Goal: Task Accomplishment & Management: Use online tool/utility

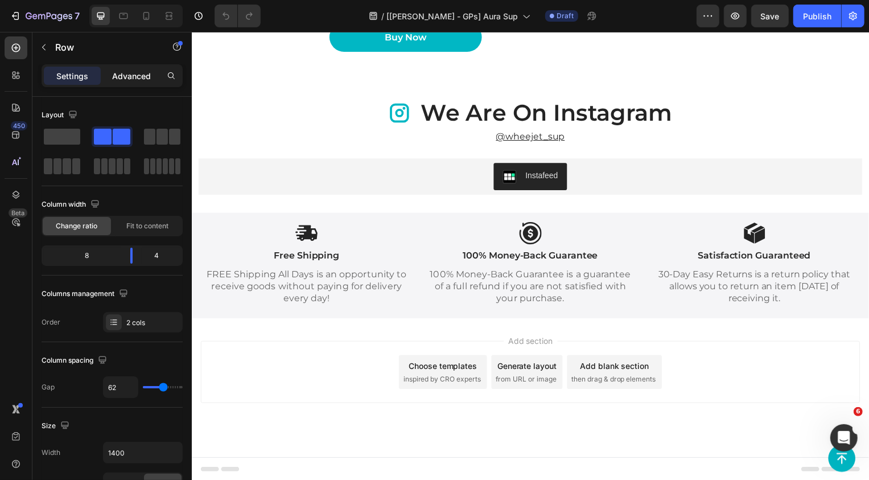
click at [126, 70] on p "Advanced" at bounding box center [131, 76] width 39 height 12
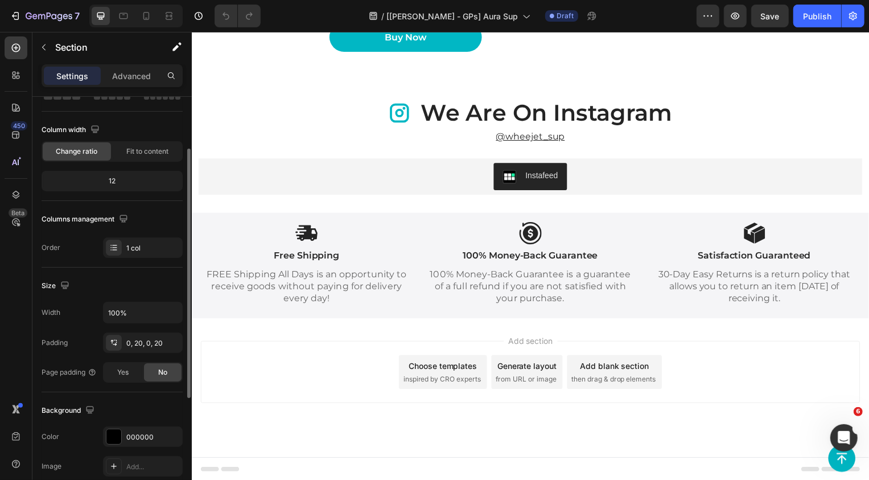
scroll to position [79, 0]
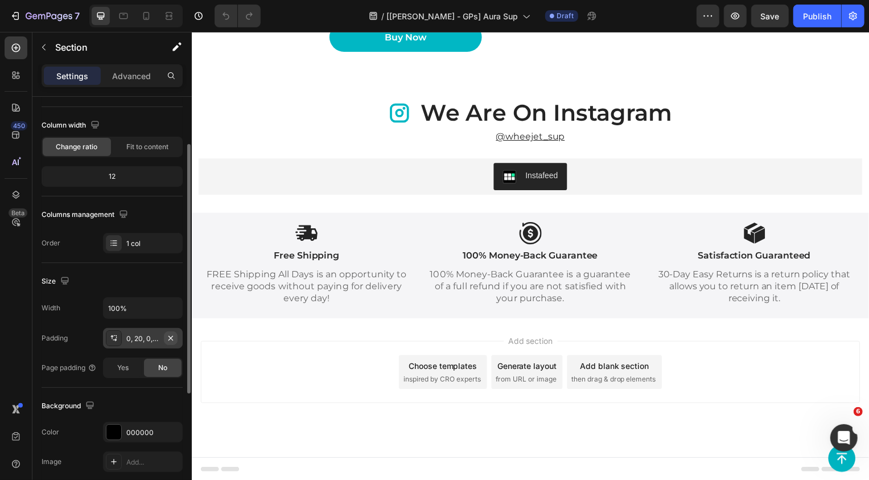
click at [169, 338] on icon "button" at bounding box center [170, 337] width 5 height 5
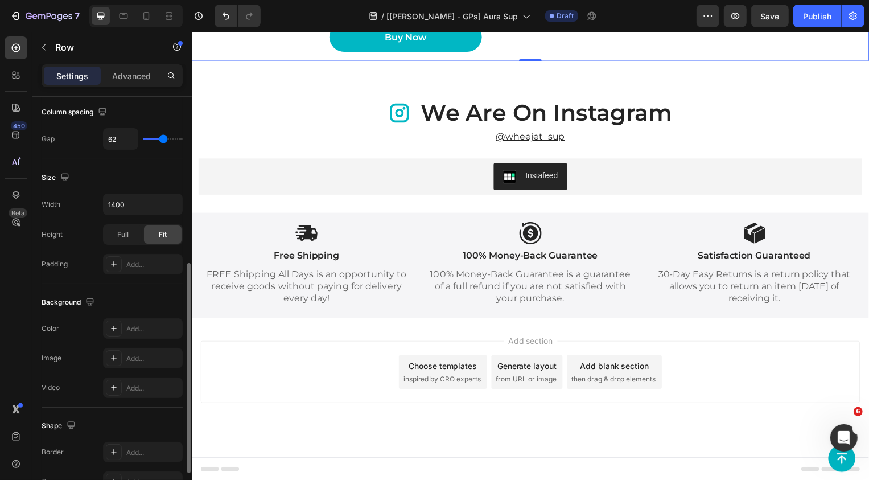
scroll to position [407, 0]
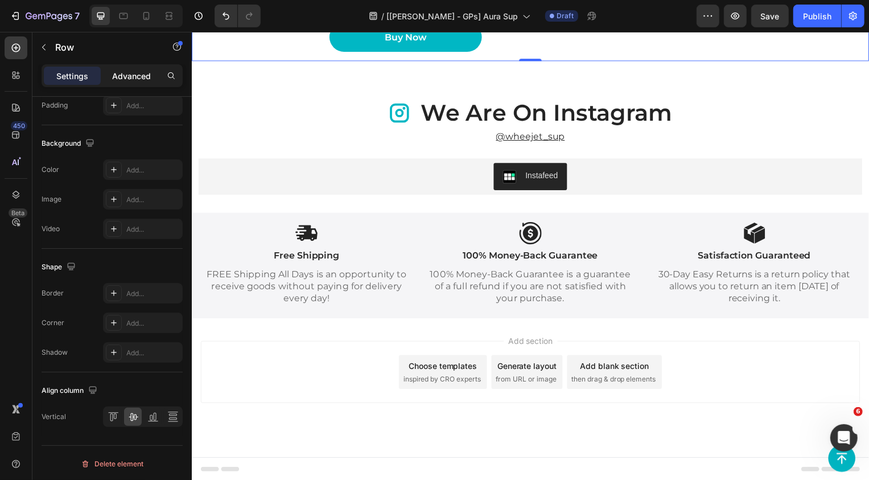
click at [136, 76] on p "Advanced" at bounding box center [131, 76] width 39 height 12
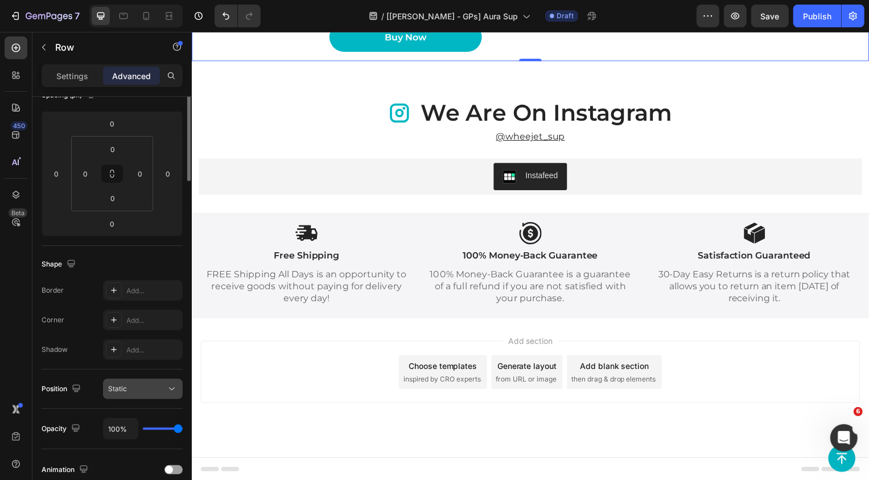
scroll to position [0, 0]
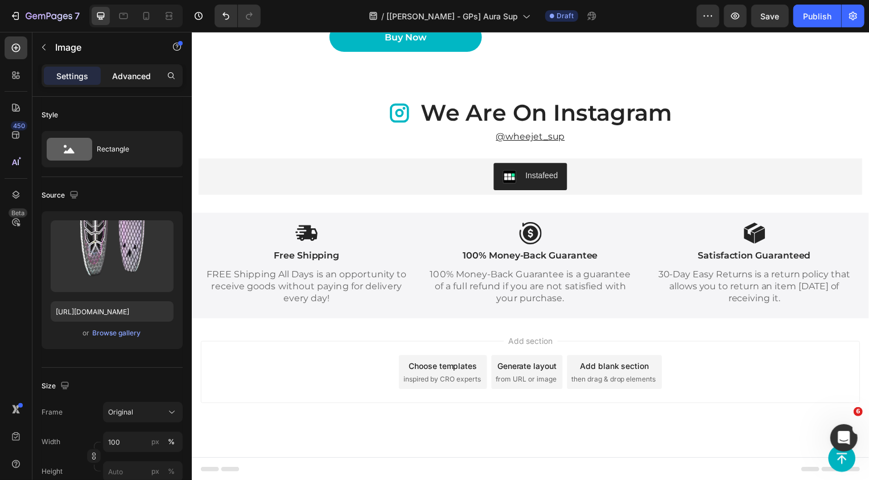
click at [144, 73] on p "Advanced" at bounding box center [131, 76] width 39 height 12
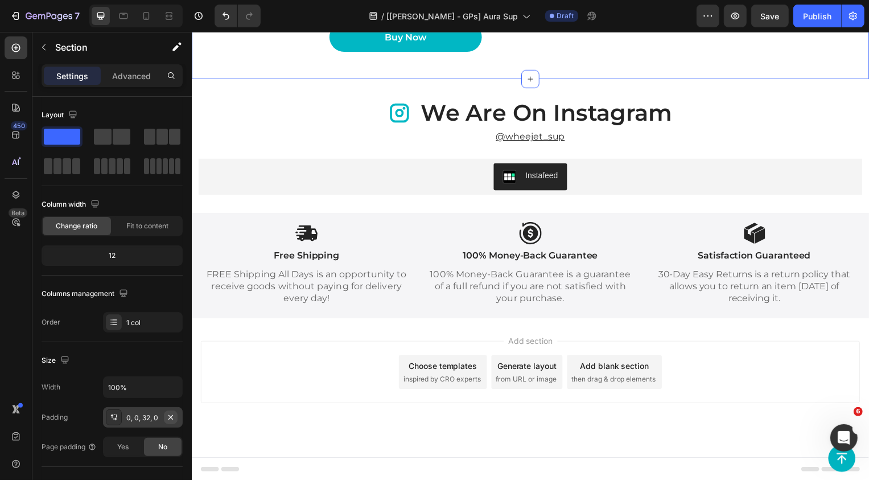
click at [175, 417] on icon "button" at bounding box center [170, 417] width 9 height 9
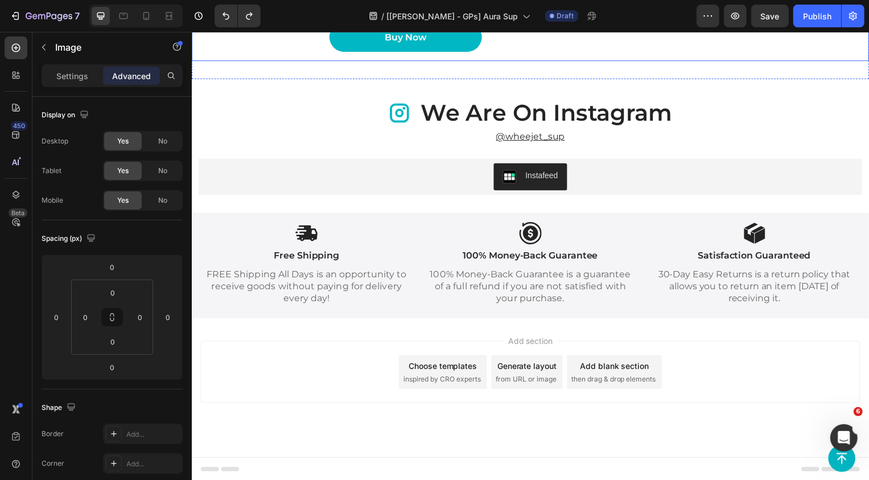
click at [69, 71] on p "Settings" at bounding box center [72, 76] width 32 height 12
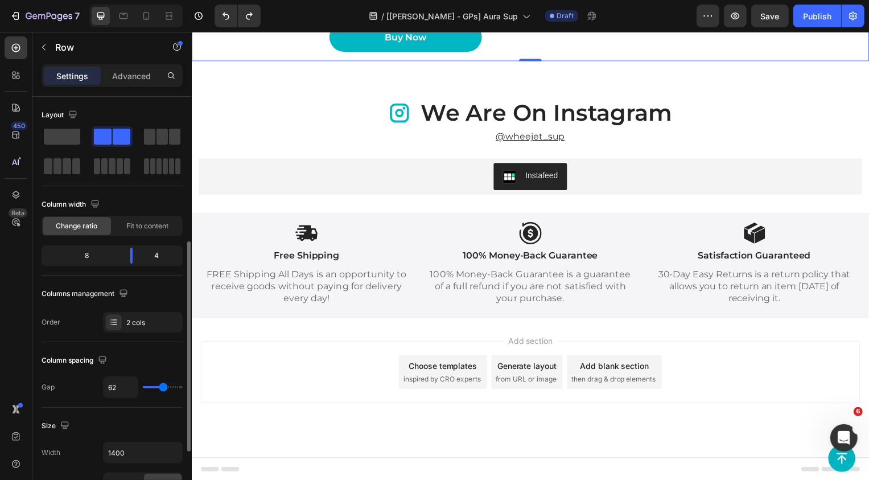
scroll to position [407, 0]
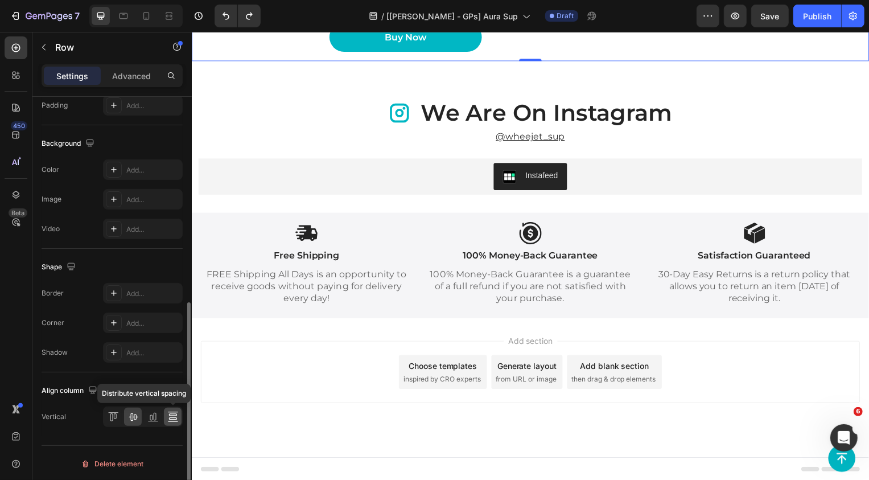
click at [169, 415] on icon at bounding box center [172, 416] width 11 height 11
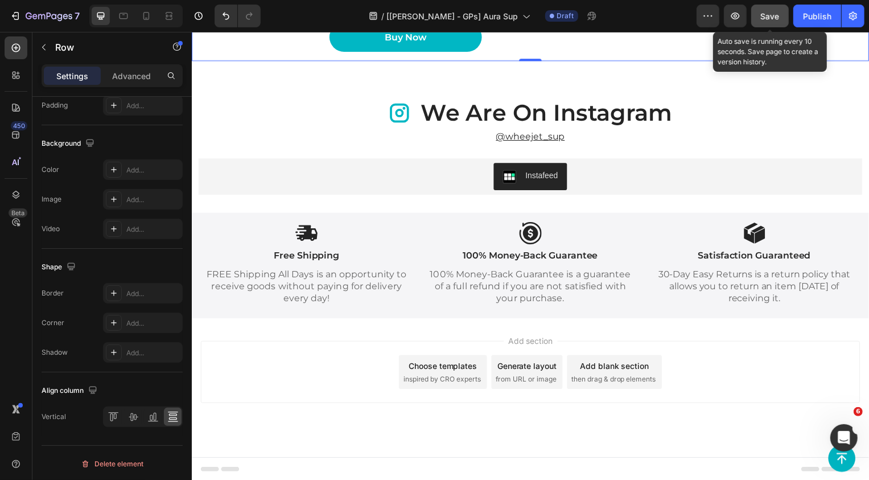
click at [766, 19] on span "Save" at bounding box center [770, 16] width 19 height 10
click at [772, 22] on div "Save" at bounding box center [770, 16] width 19 height 12
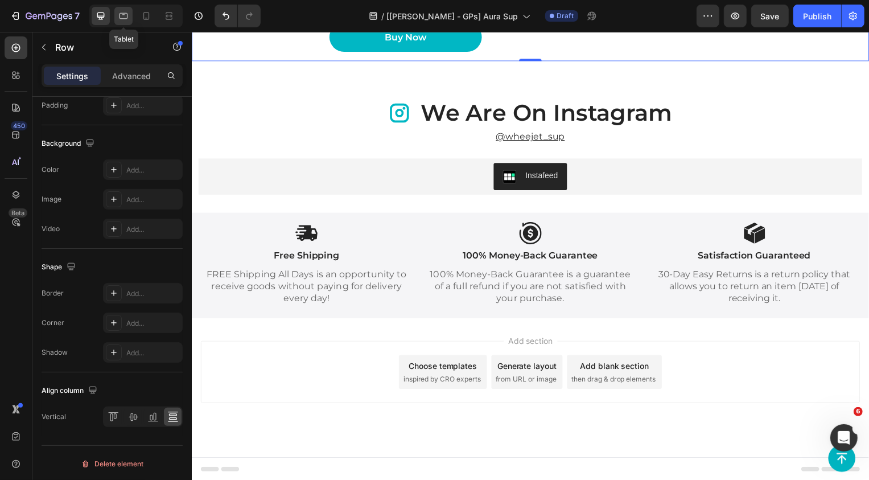
click at [126, 15] on icon at bounding box center [123, 15] width 11 height 11
type input "100%"
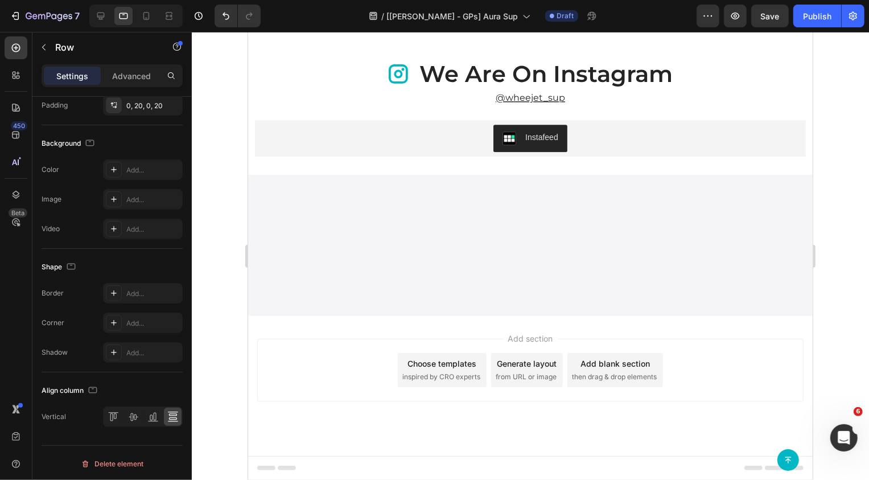
scroll to position [2381, 0]
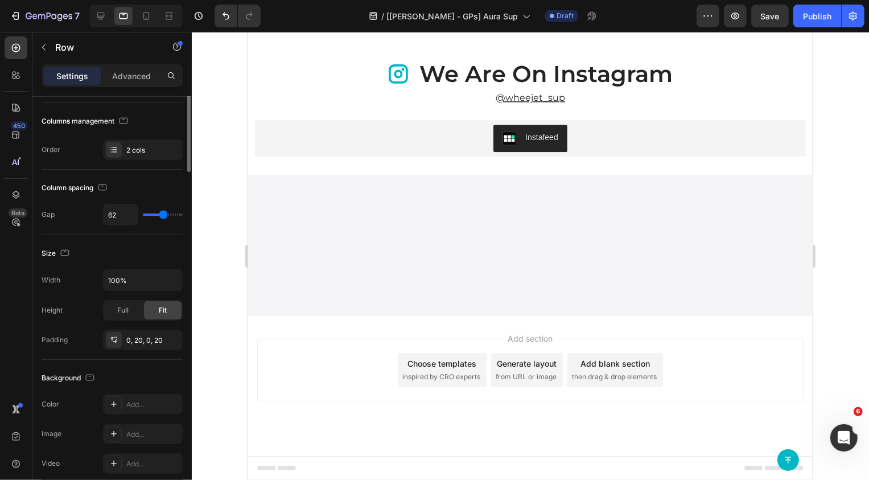
scroll to position [0, 0]
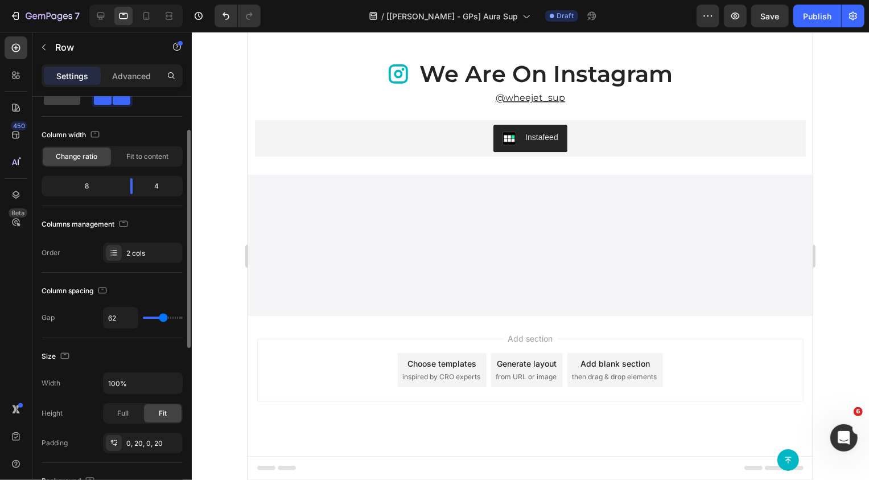
scroll to position [62, 0]
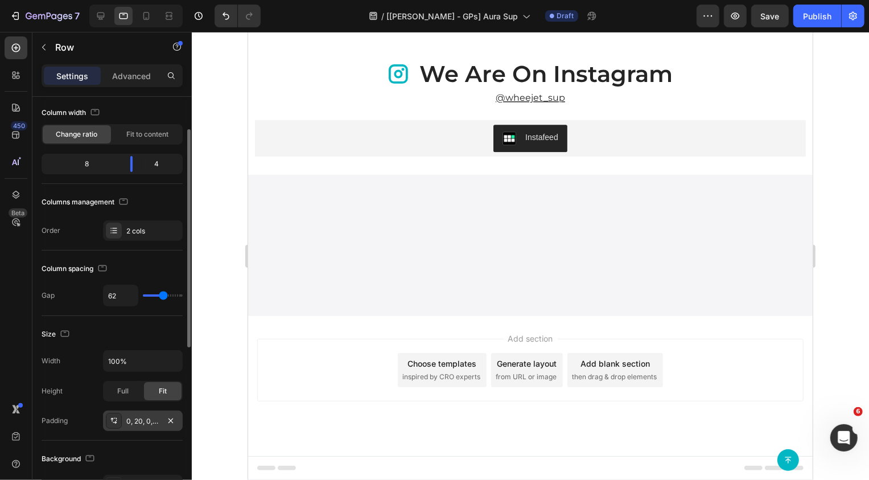
click at [138, 429] on div "0, 20, 0, 20" at bounding box center [143, 420] width 80 height 20
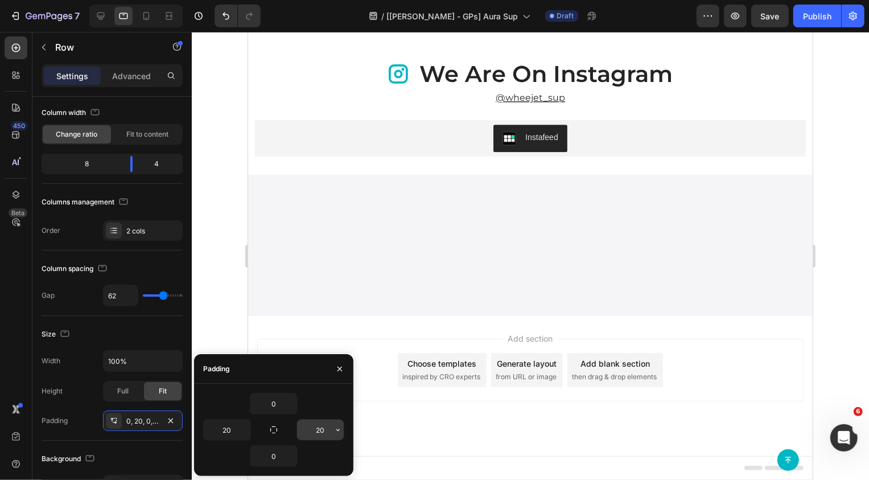
click at [325, 424] on input "20" at bounding box center [320, 429] width 47 height 20
click at [232, 425] on input "20" at bounding box center [227, 429] width 47 height 20
type input "0"
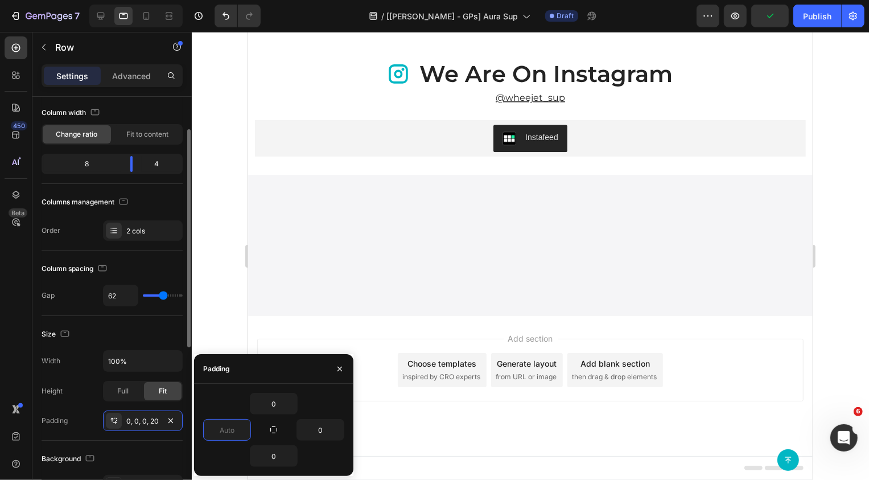
click at [134, 328] on div "Size" at bounding box center [112, 334] width 141 height 18
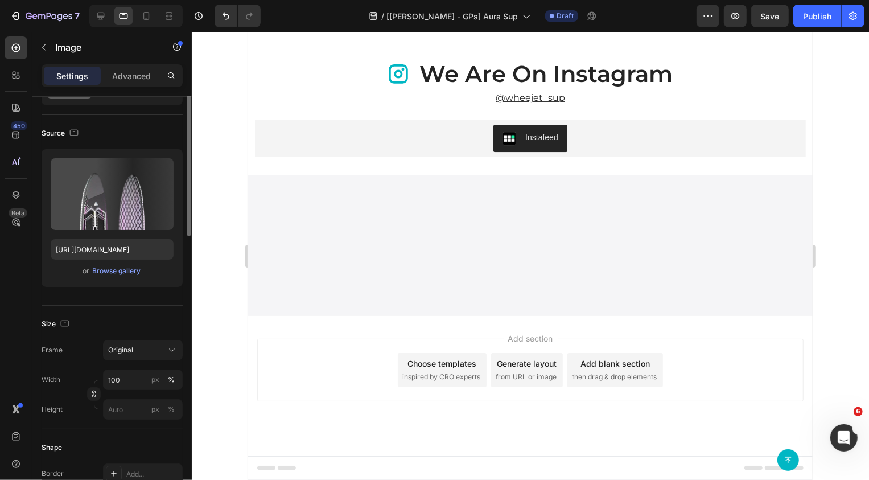
scroll to position [0, 0]
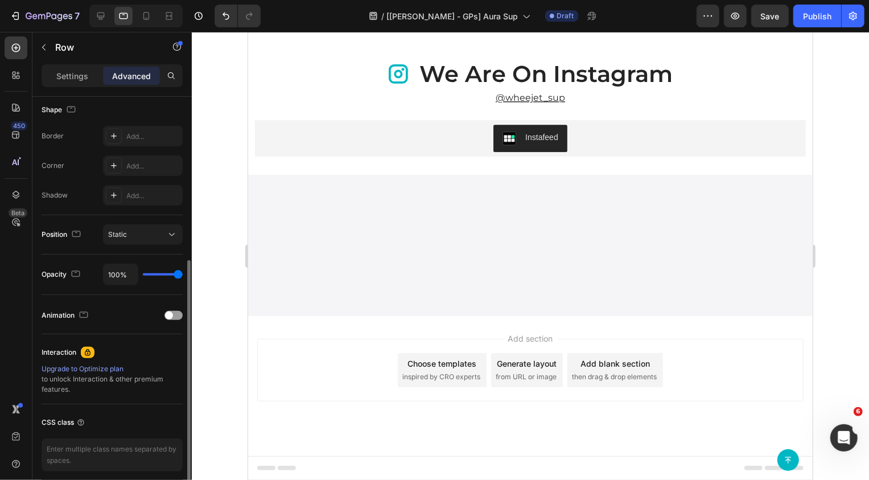
scroll to position [343, 0]
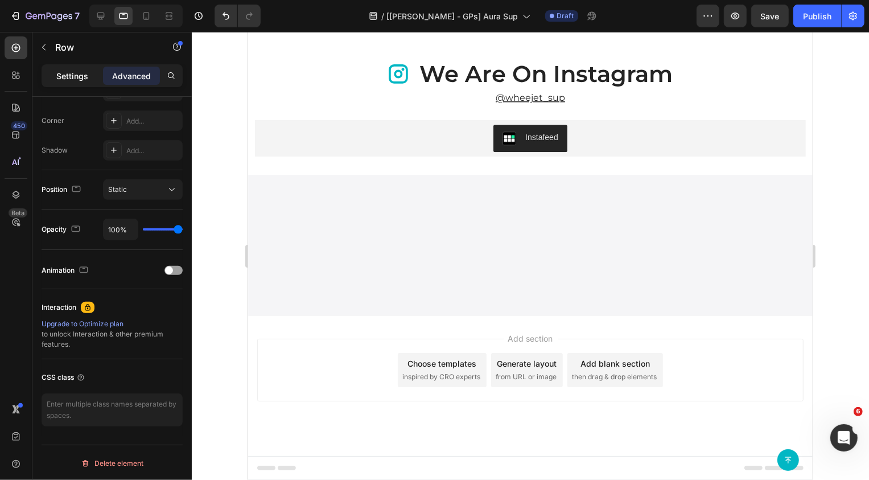
click at [68, 73] on p "Settings" at bounding box center [72, 76] width 32 height 12
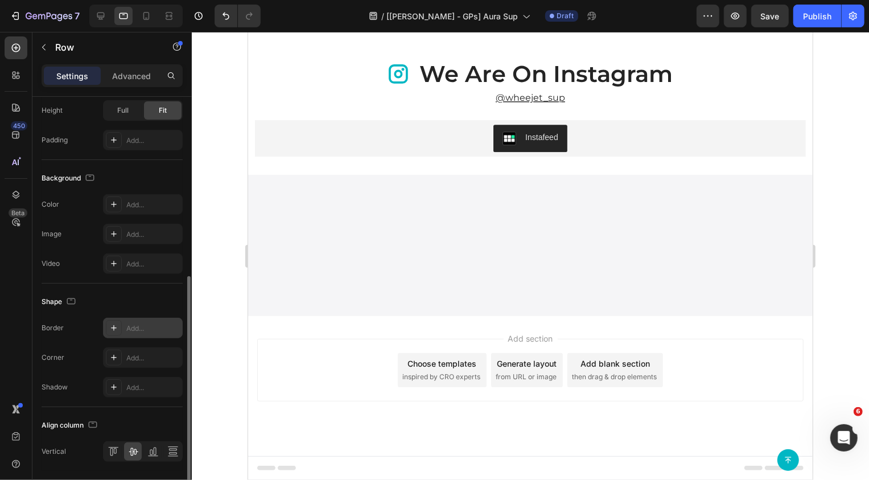
scroll to position [377, 0]
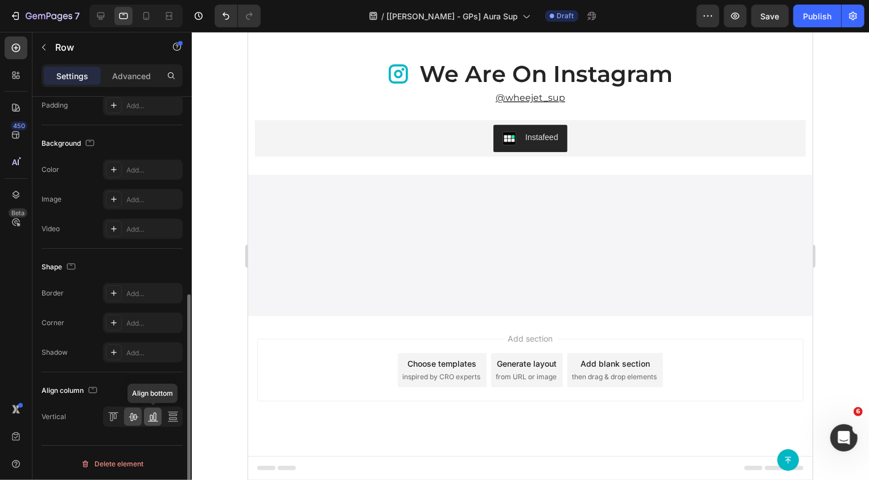
click at [155, 421] on div at bounding box center [153, 416] width 18 height 18
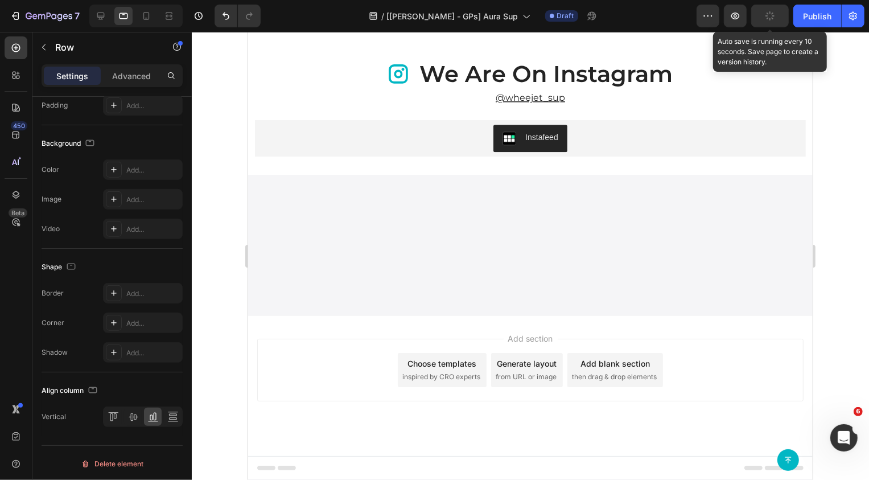
click at [774, 20] on button "button" at bounding box center [770, 16] width 38 height 23
click at [774, 20] on div "Save" at bounding box center [770, 16] width 19 height 12
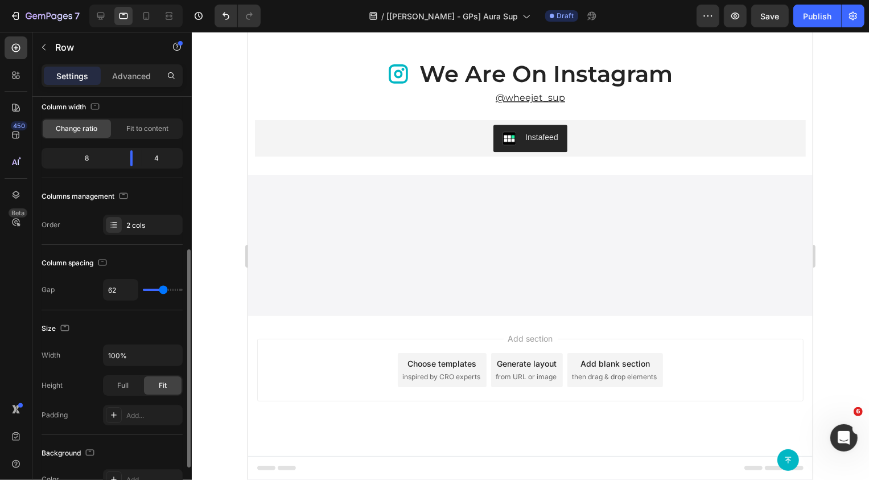
scroll to position [0, 0]
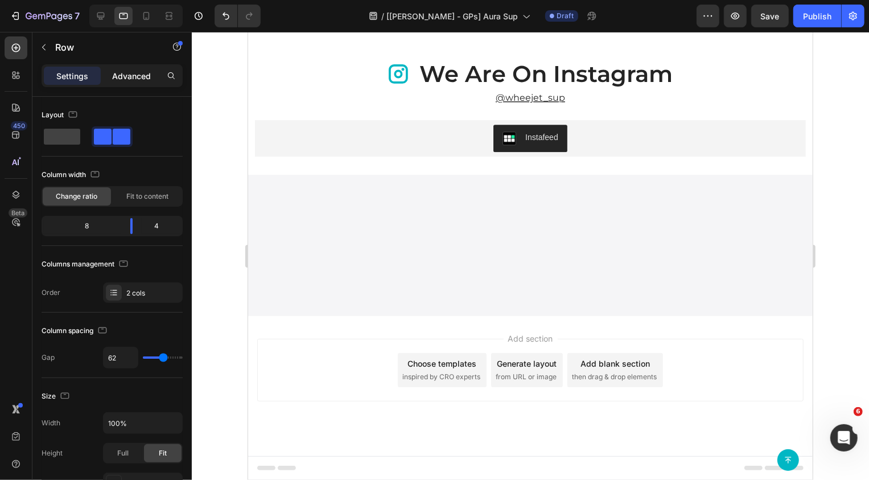
click at [125, 82] on div "Advanced" at bounding box center [131, 76] width 57 height 18
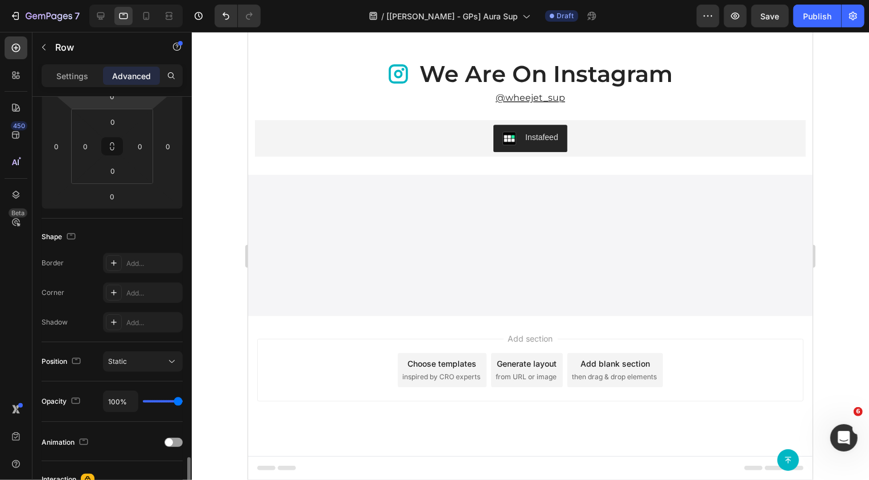
scroll to position [343, 0]
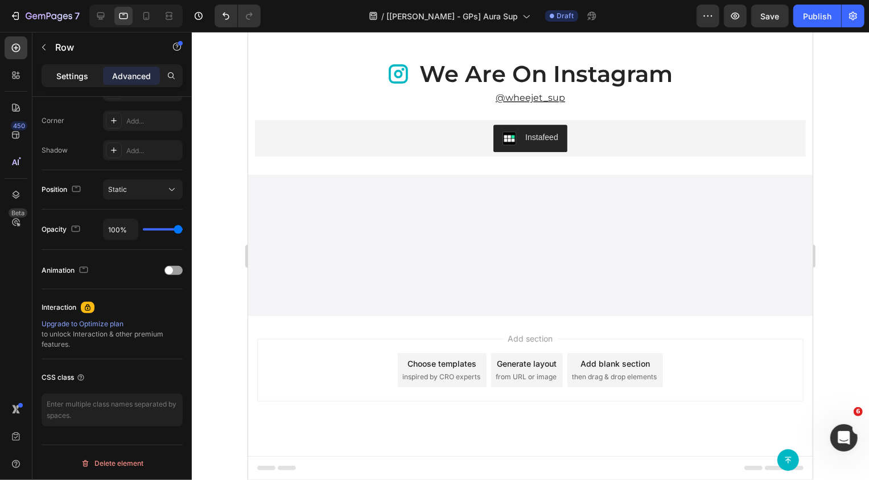
click at [61, 81] on p "Settings" at bounding box center [72, 76] width 32 height 12
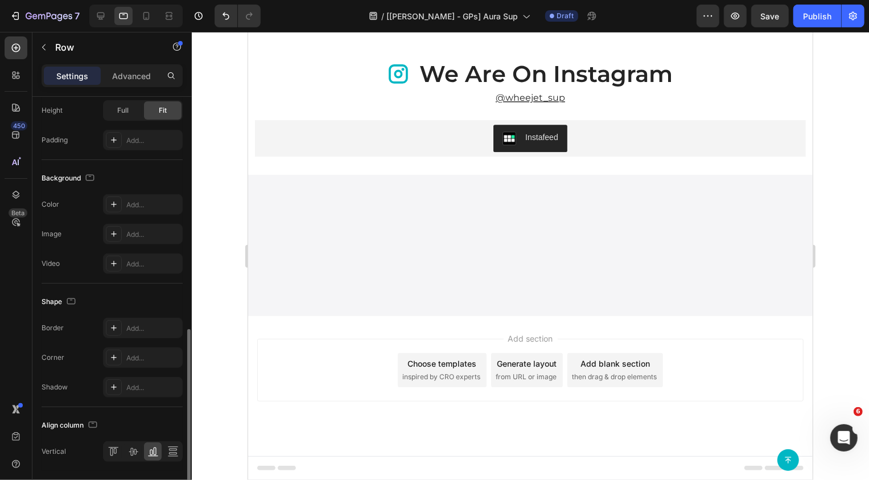
scroll to position [377, 0]
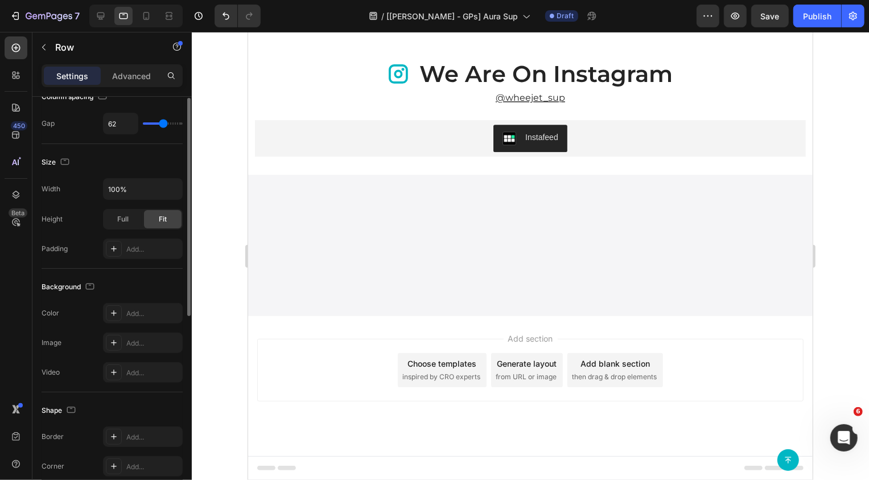
scroll to position [0, 0]
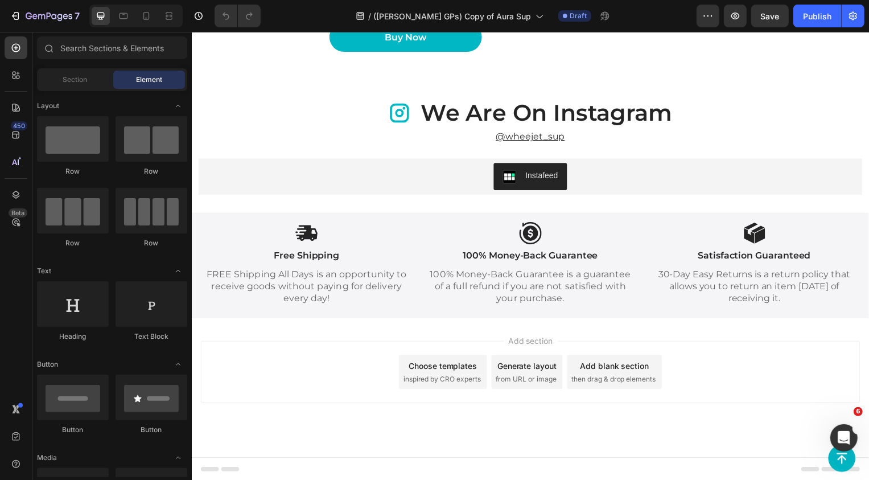
scroll to position [2504, 0]
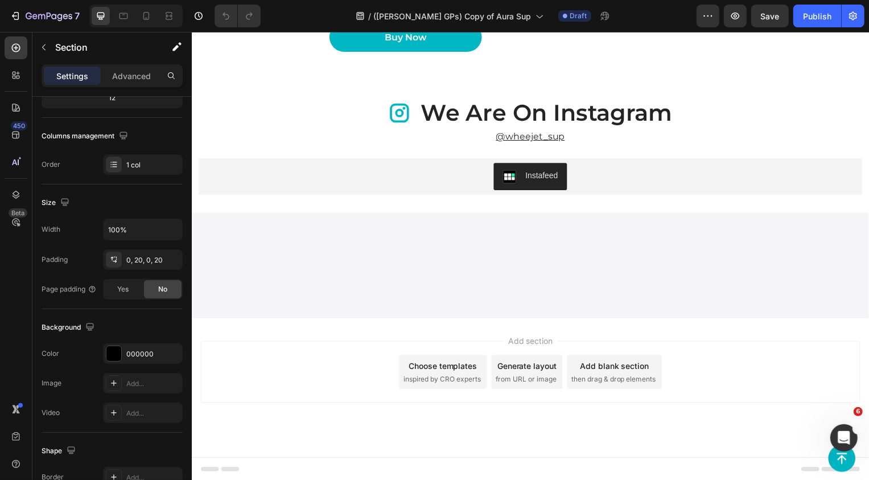
scroll to position [2502, 0]
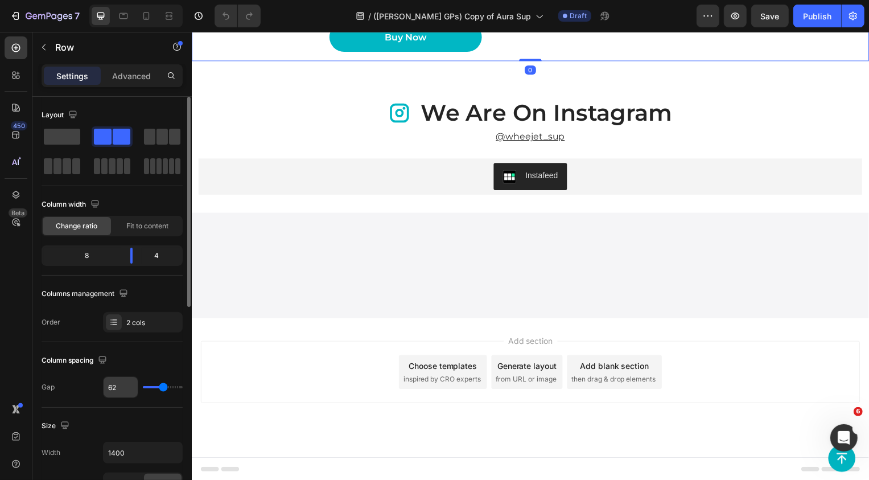
scroll to position [407, 0]
